Goal: Find specific page/section

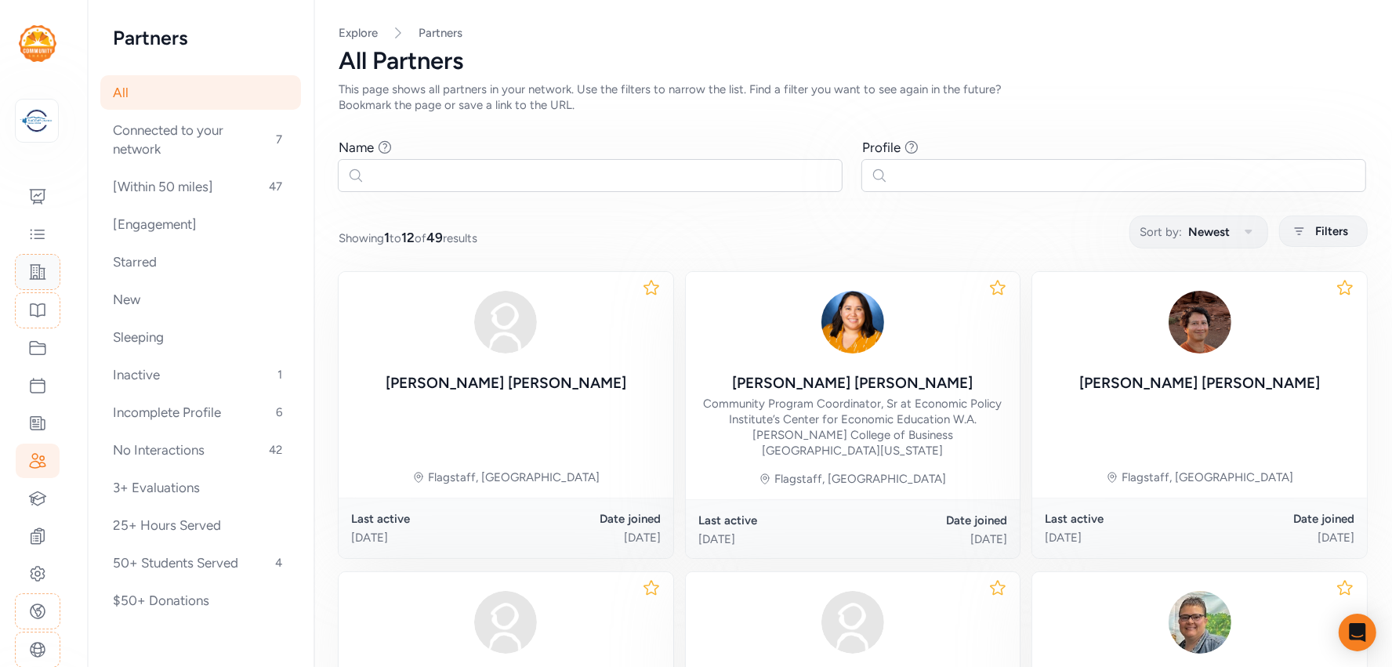
scroll to position [18, 0]
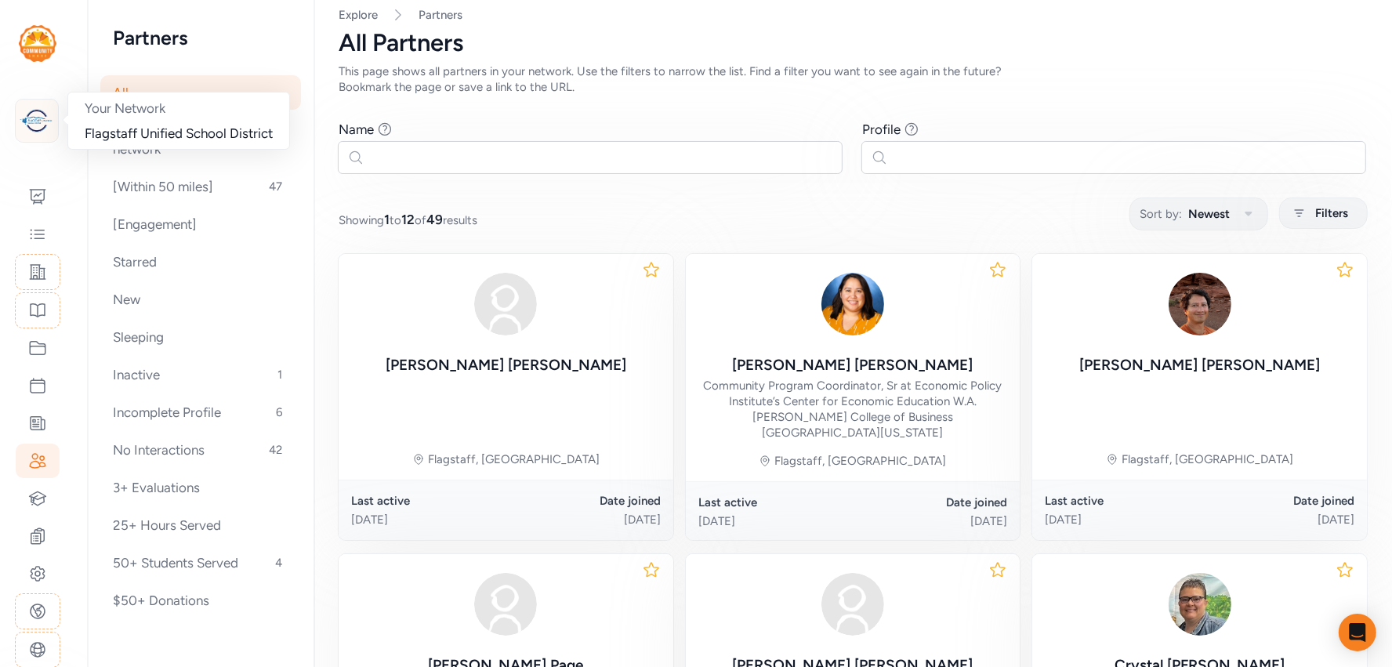
click at [31, 118] on img at bounding box center [37, 120] width 34 height 34
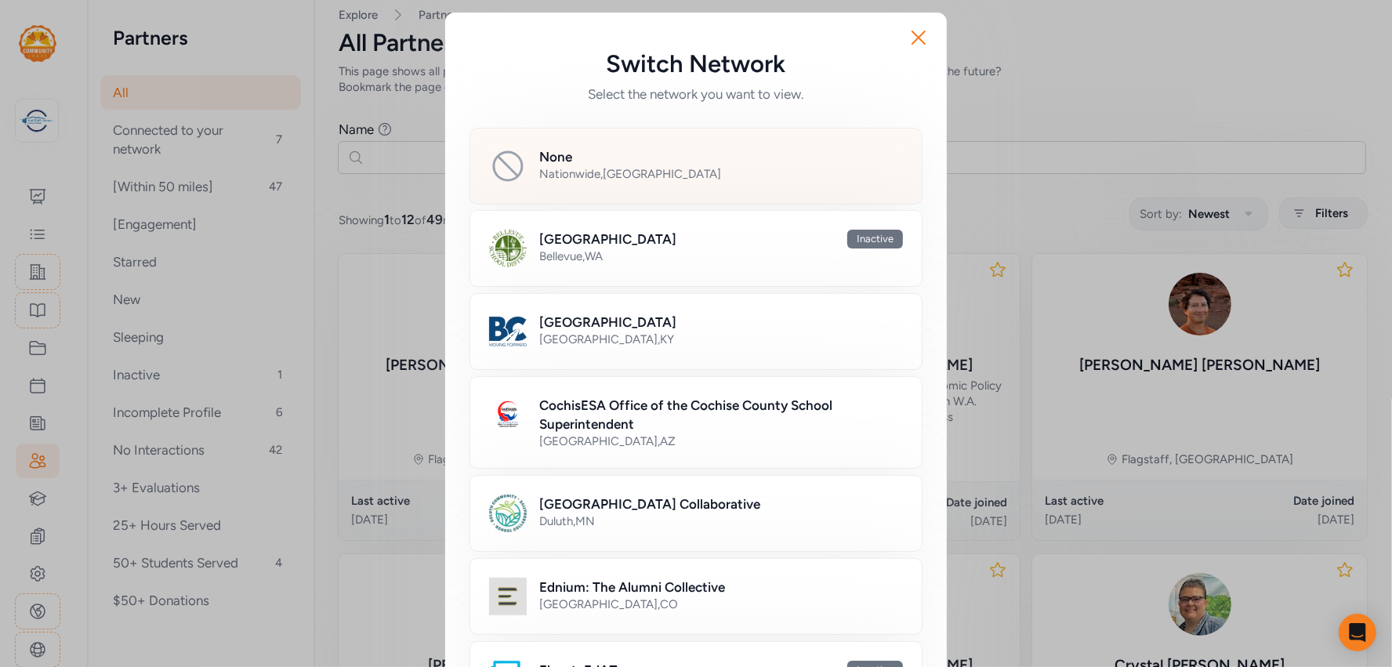
click at [541, 186] on div "None Nationwide , [GEOGRAPHIC_DATA]" at bounding box center [695, 166] width 453 height 77
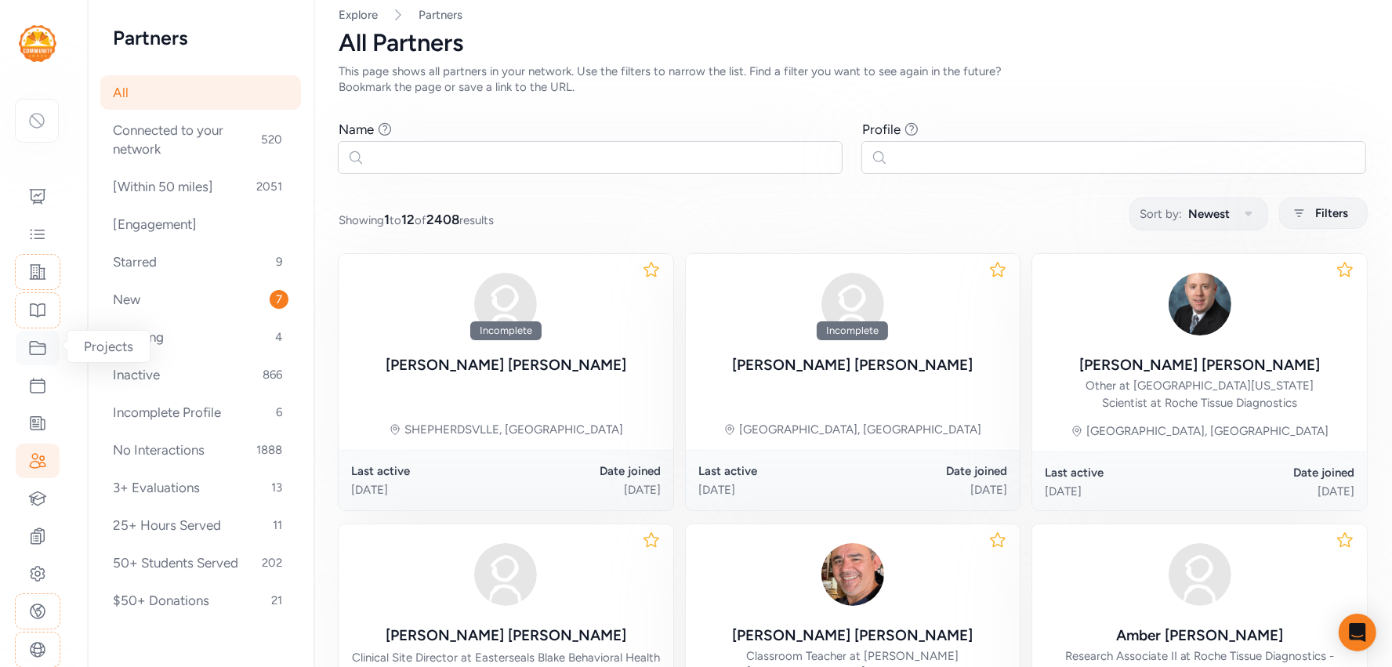
click at [38, 346] on icon at bounding box center [37, 348] width 19 height 19
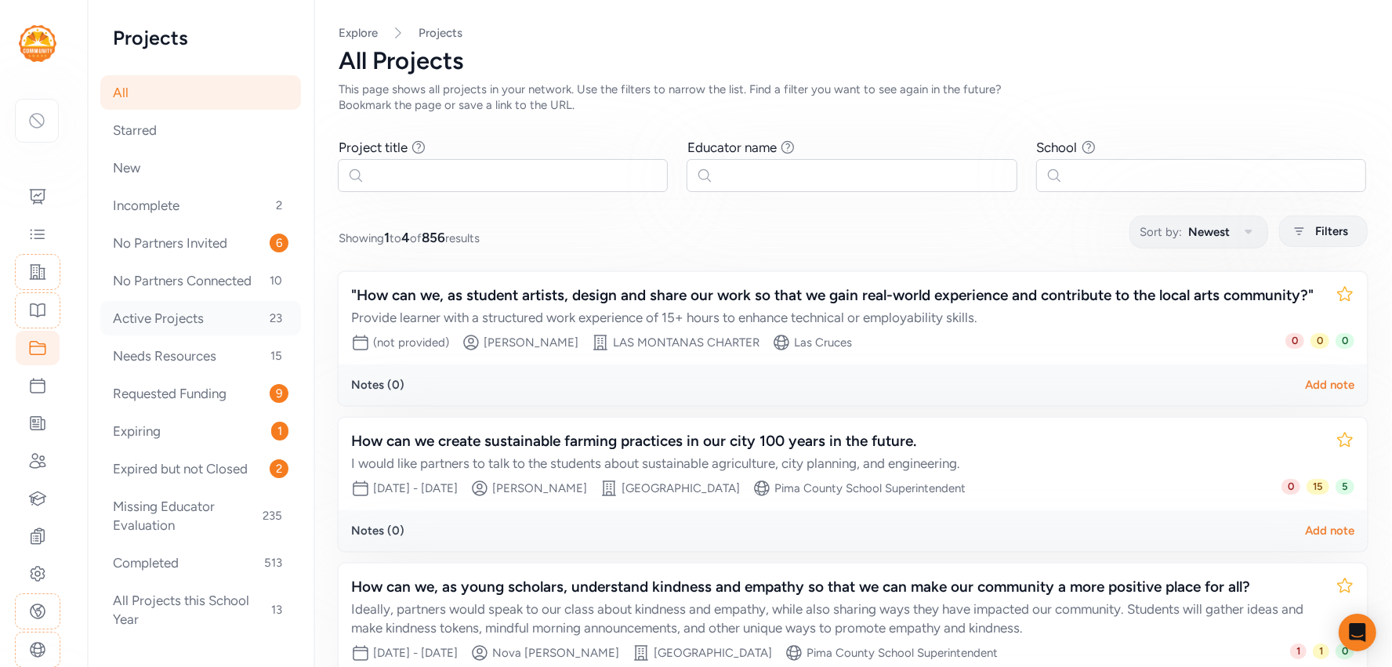
click at [198, 317] on div "Active Projects 23" at bounding box center [200, 318] width 201 height 34
